Goal: Task Accomplishment & Management: Manage account settings

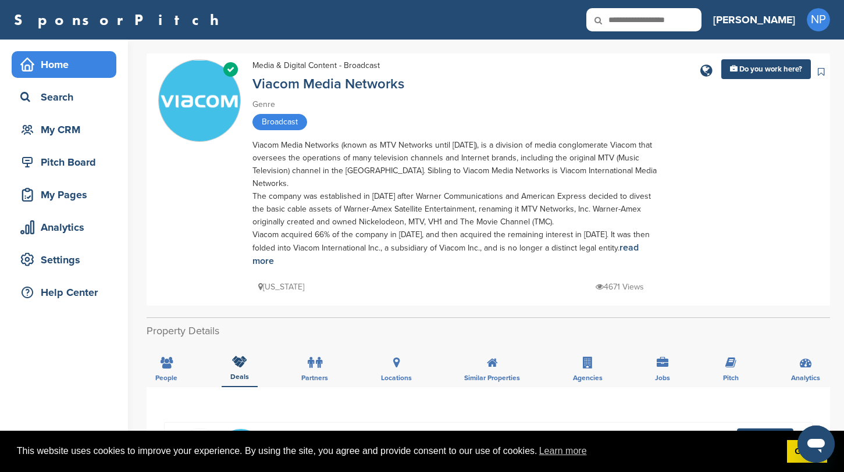
click at [55, 69] on div "Home" at bounding box center [66, 64] width 99 height 21
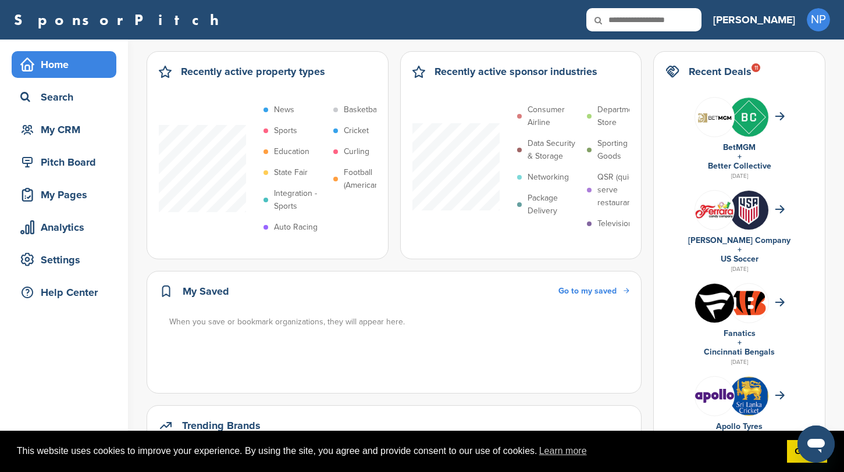
click at [626, 19] on icon at bounding box center [606, 20] width 40 height 24
click at [626, 24] on icon at bounding box center [606, 20] width 40 height 24
click at [682, 20] on input "text" at bounding box center [643, 19] width 115 height 23
type input "******"
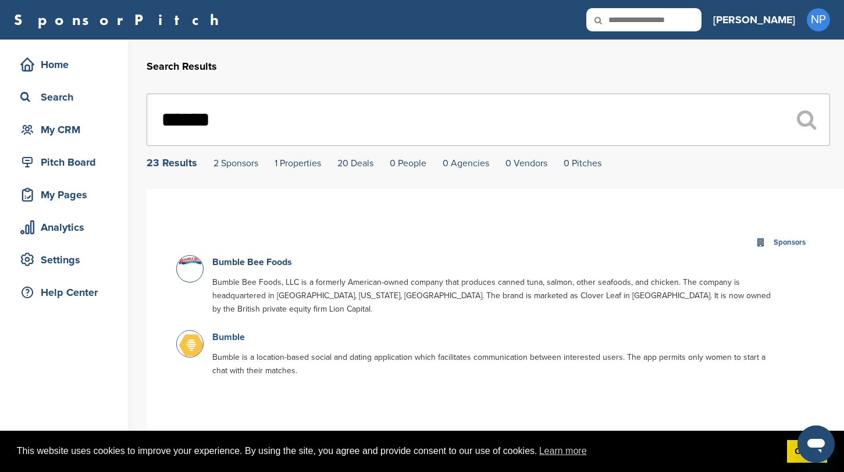
click at [231, 343] on link "Bumble" at bounding box center [228, 337] width 33 height 12
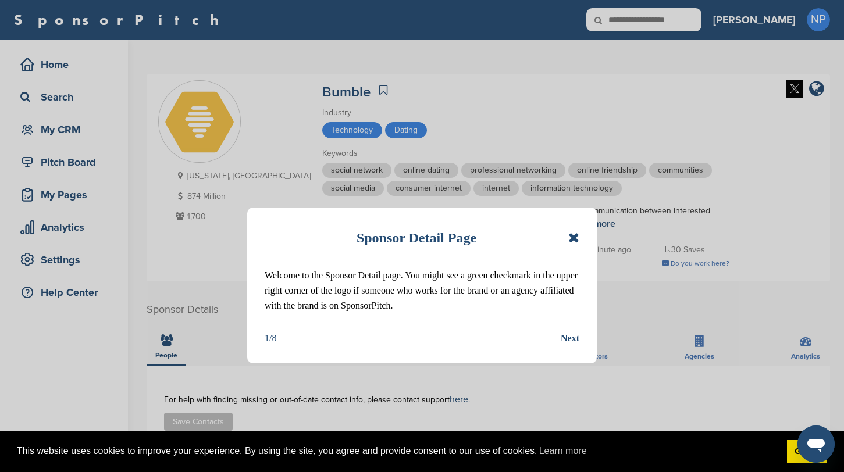
click at [581, 241] on div "Sponsor Detail Page Welcome to the Sponsor Detail page. You might see a green c…" at bounding box center [421, 286] width 349 height 156
click at [577, 244] on icon at bounding box center [573, 238] width 11 height 14
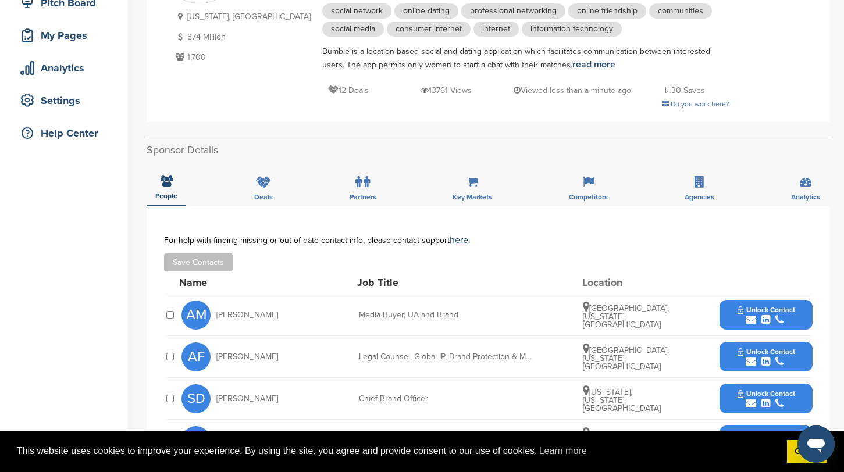
scroll to position [160, 0]
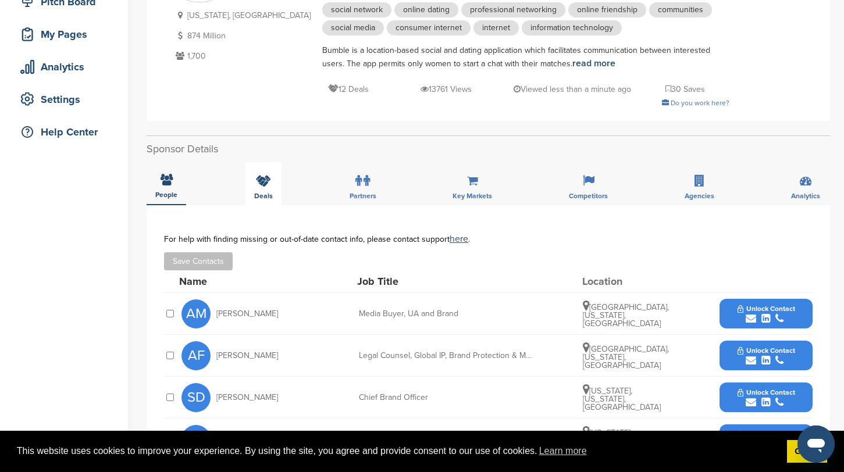
click at [263, 193] on span "Deals" at bounding box center [263, 195] width 19 height 7
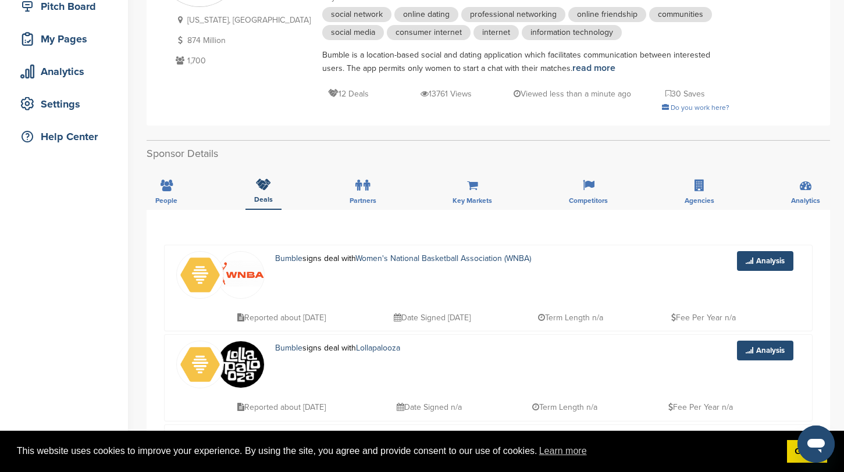
scroll to position [0, 0]
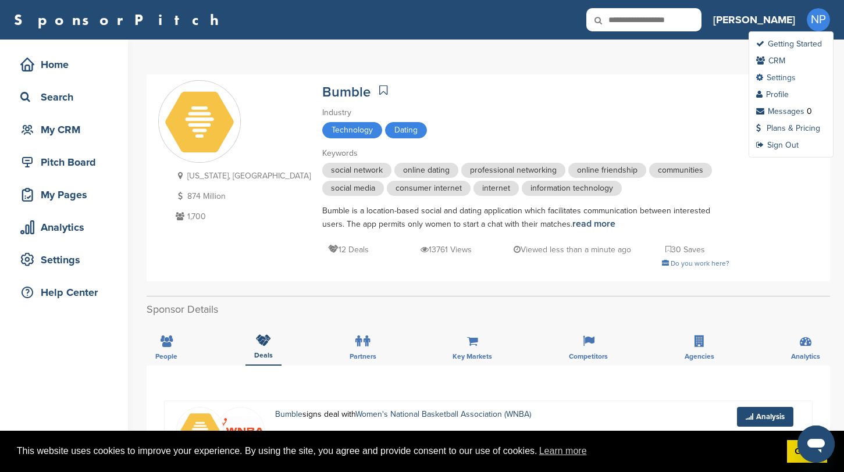
click at [782, 80] on link "Settings" at bounding box center [776, 78] width 40 height 10
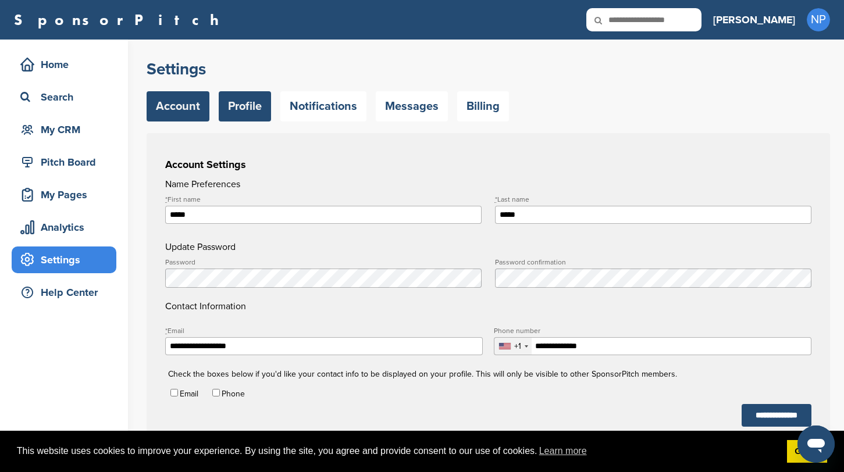
click at [246, 110] on link "Profile" at bounding box center [245, 106] width 52 height 30
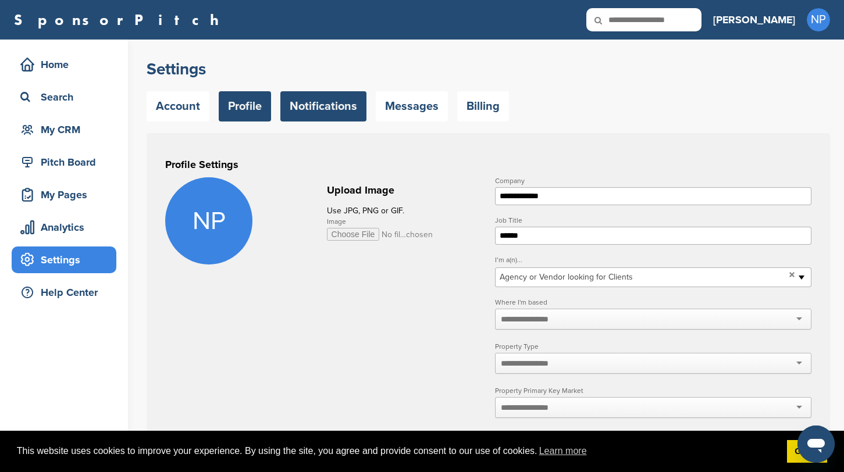
click at [320, 106] on link "Notifications" at bounding box center [323, 106] width 86 height 30
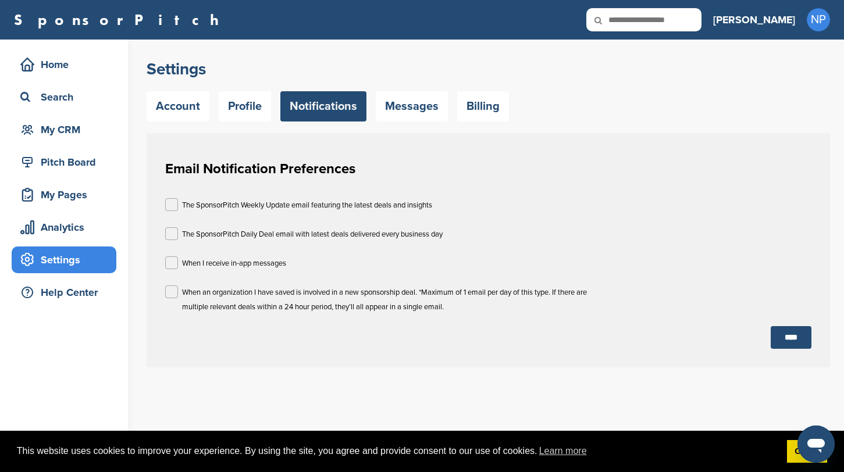
click at [213, 205] on p "The SponsorPitch Weekly Update email featuring the latest deals and insights" at bounding box center [307, 205] width 250 height 15
click at [173, 206] on label at bounding box center [171, 204] width 13 height 13
click at [176, 269] on div "When I receive in-app messages" at bounding box center [378, 264] width 427 height 17
click at [168, 267] on label at bounding box center [171, 262] width 13 height 13
click at [173, 291] on label at bounding box center [171, 291] width 13 height 13
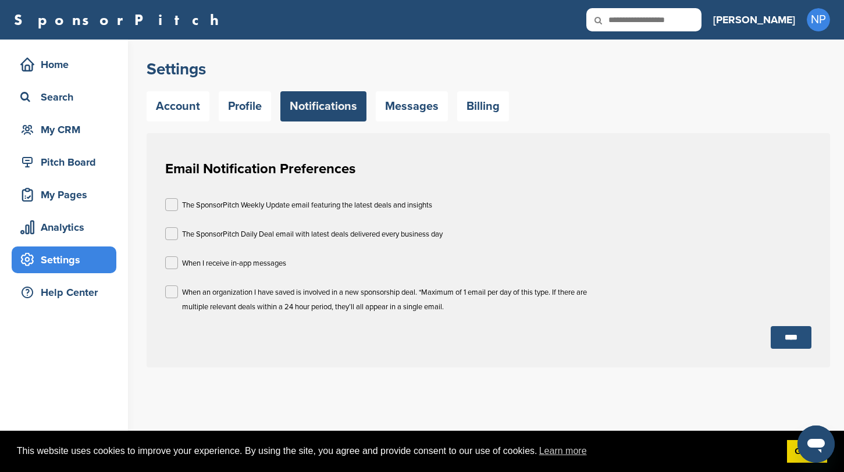
click at [793, 346] on input "****" at bounding box center [790, 337] width 41 height 23
click at [402, 110] on link "Messages" at bounding box center [412, 106] width 72 height 30
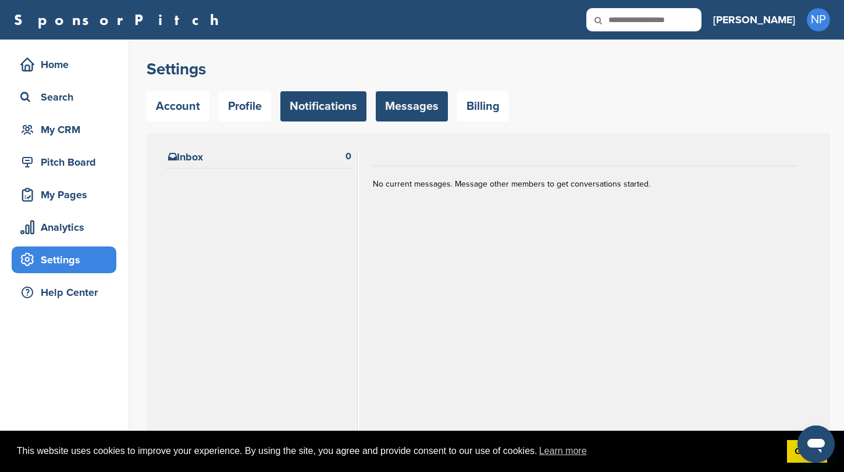
click at [301, 117] on link "Notifications" at bounding box center [323, 106] width 86 height 30
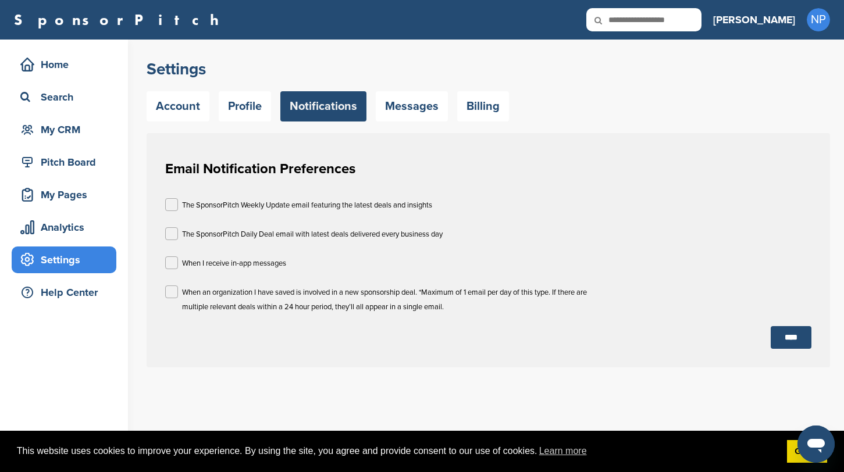
click at [178, 203] on div "The SponsorPitch Weekly Update email featuring the latest deals and insights" at bounding box center [378, 206] width 427 height 17
click at [174, 203] on label at bounding box center [171, 204] width 13 height 13
click at [792, 336] on input "****" at bounding box center [790, 337] width 41 height 23
click at [81, 123] on div "My CRM" at bounding box center [66, 129] width 99 height 21
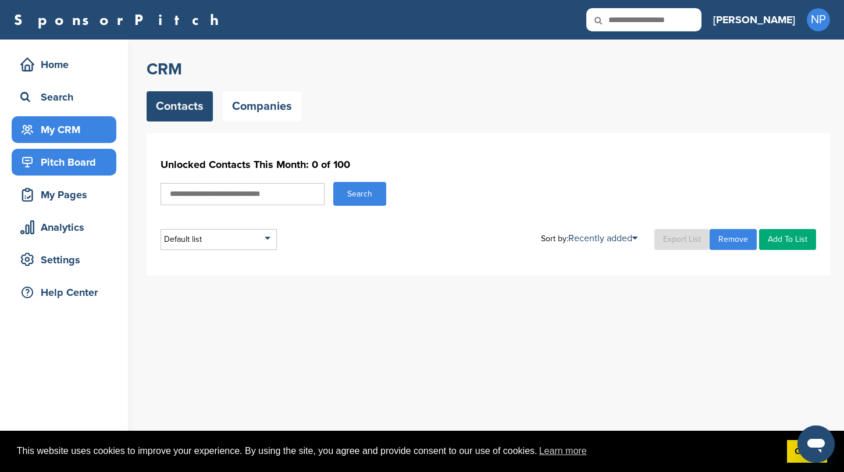
click at [91, 168] on div "Pitch Board" at bounding box center [66, 162] width 99 height 21
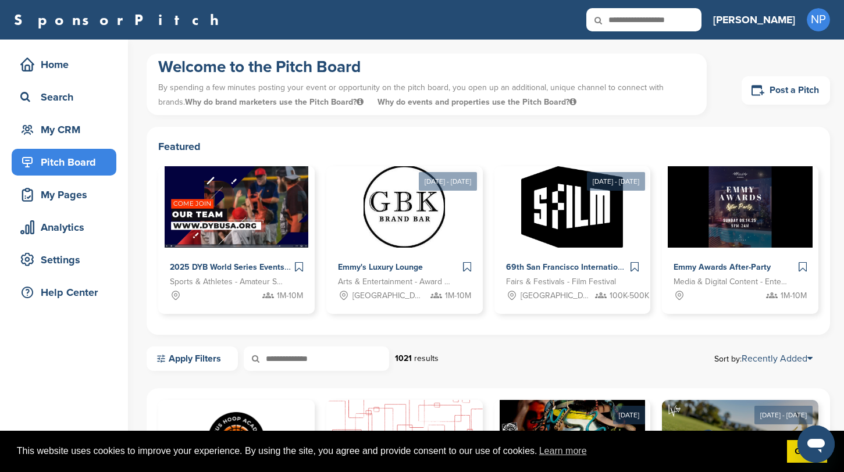
click at [790, 355] on link "Recently Added" at bounding box center [776, 359] width 71 height 12
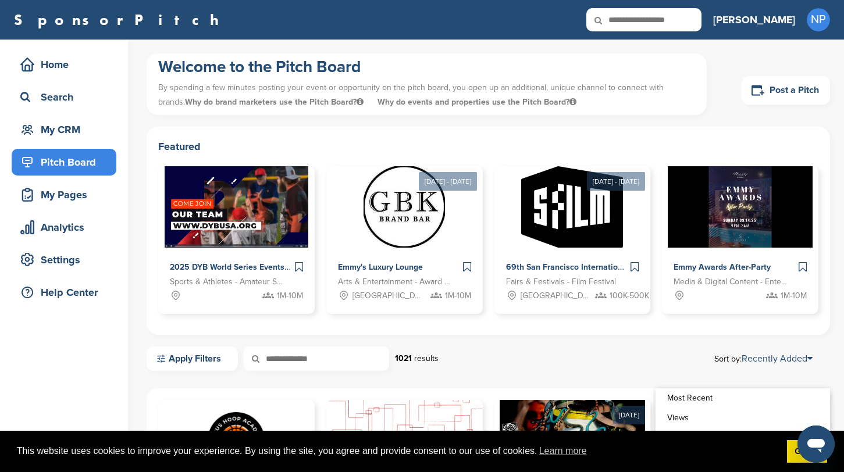
scroll to position [99, 0]
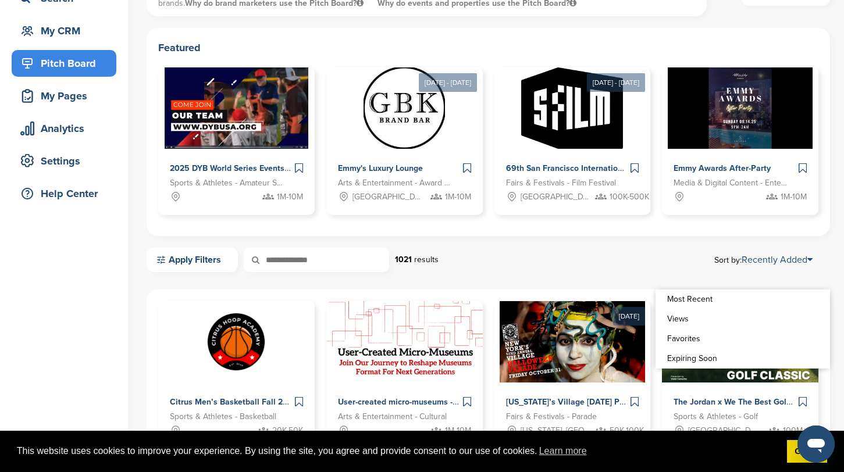
click at [712, 301] on link "Most Recent" at bounding box center [742, 300] width 174 height 20
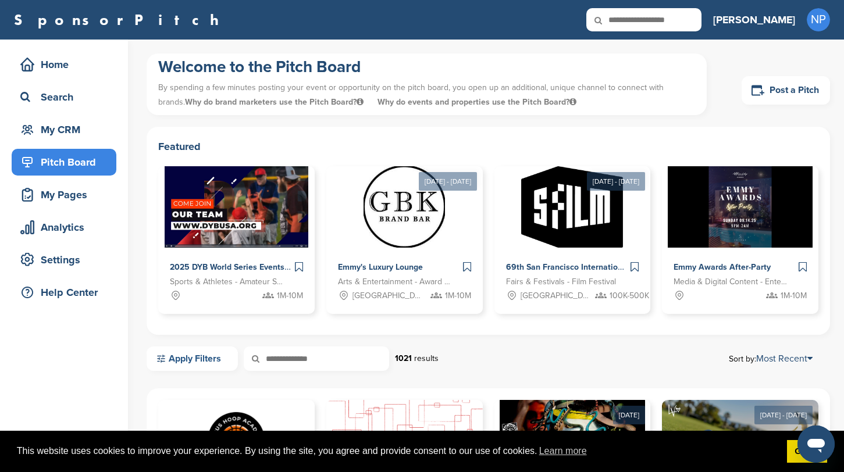
click at [210, 362] on link "Apply Filters" at bounding box center [191, 358] width 91 height 24
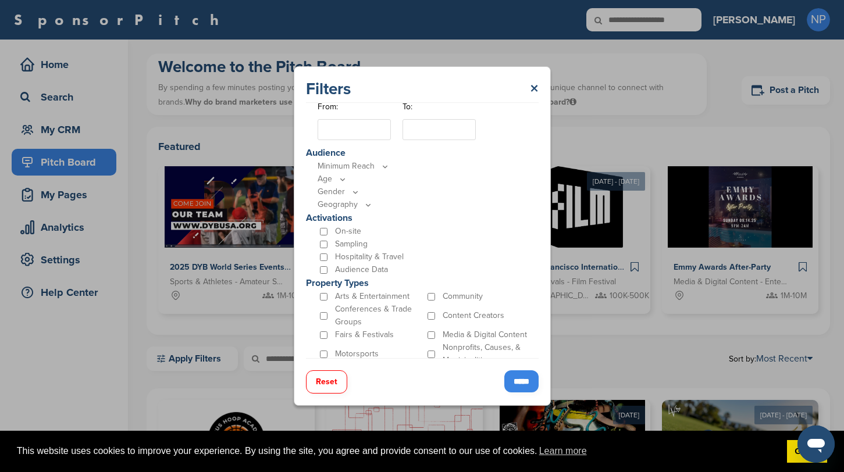
scroll to position [288, 0]
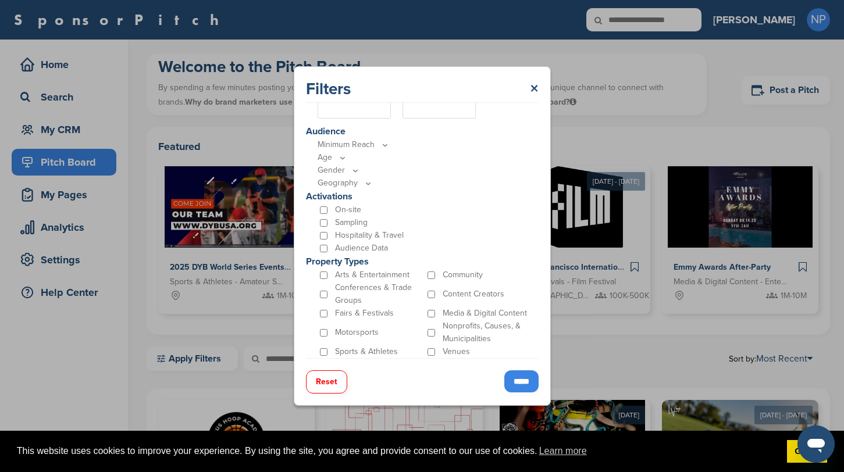
click at [510, 379] on input "*****" at bounding box center [521, 381] width 34 height 22
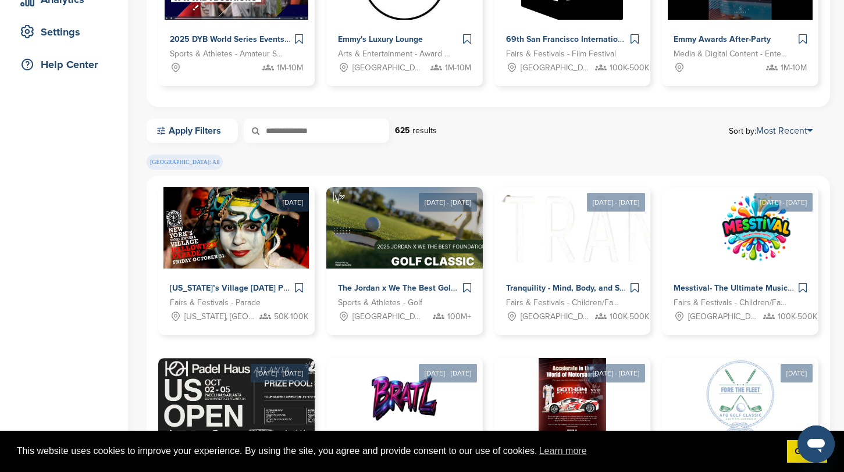
scroll to position [227, 0]
